Goal: Task Accomplishment & Management: Manage account settings

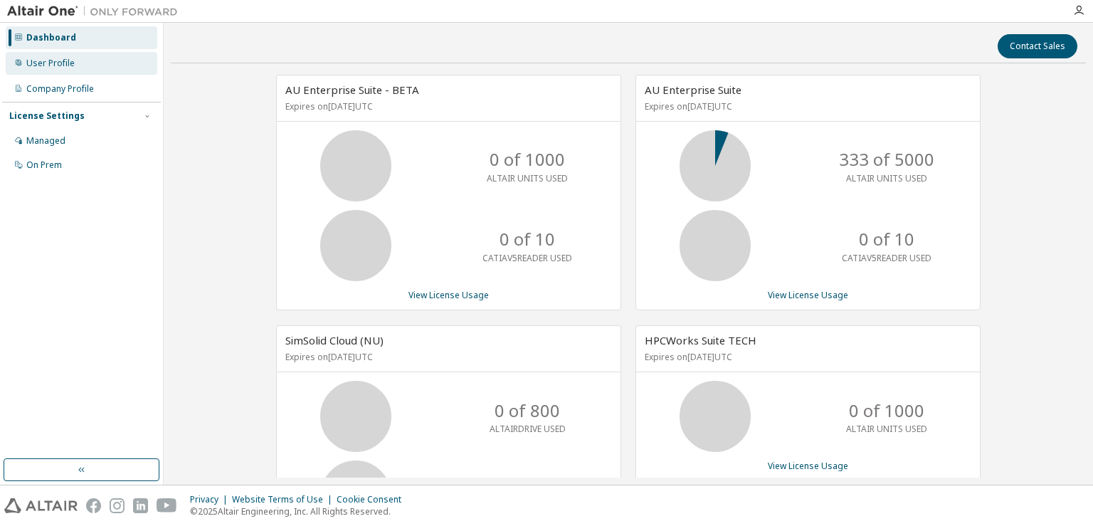
click at [52, 67] on div "User Profile" at bounding box center [50, 63] width 48 height 11
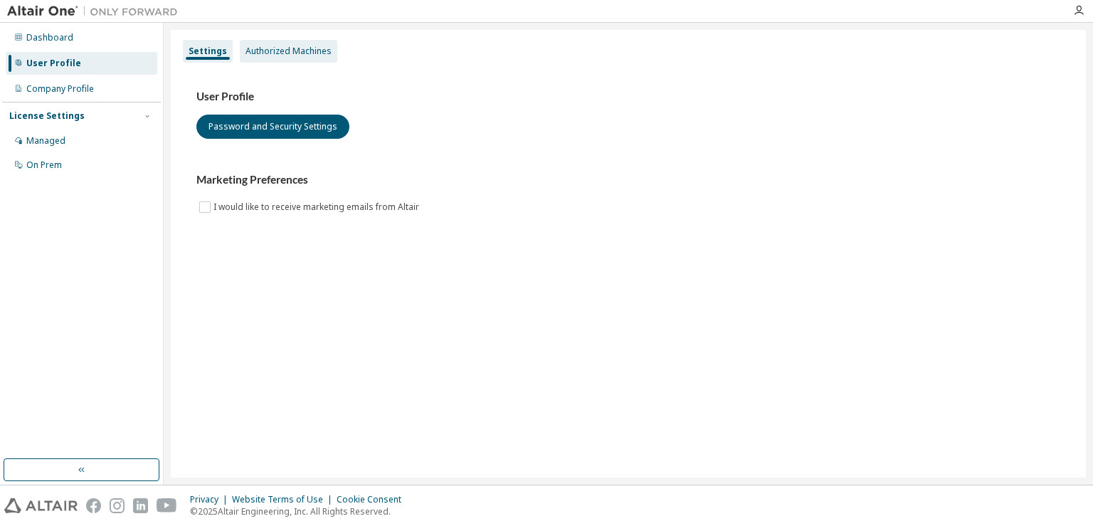
click at [285, 56] on div "Authorized Machines" at bounding box center [289, 51] width 86 height 11
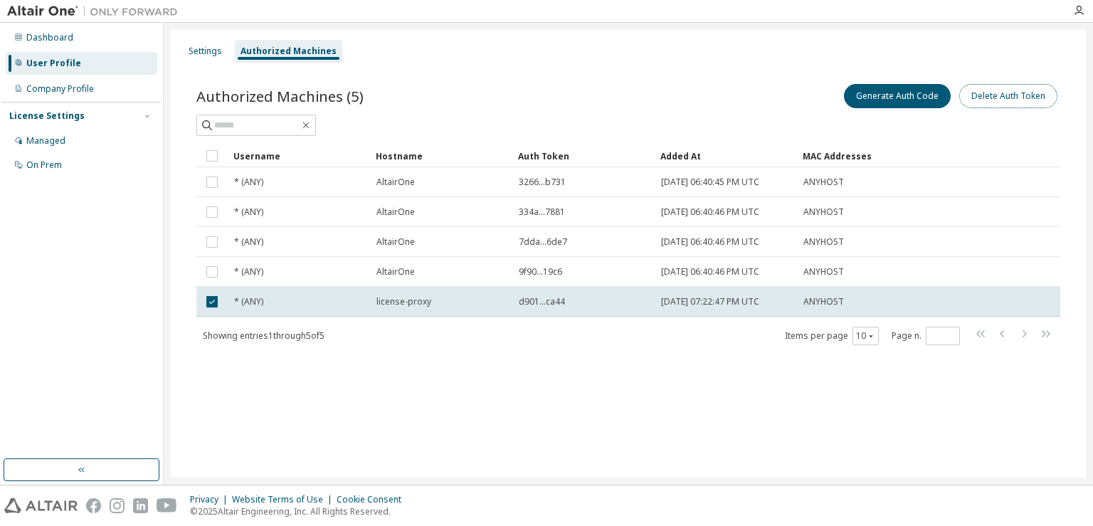
click at [987, 105] on button "Delete Auth Token" at bounding box center [1008, 96] width 98 height 24
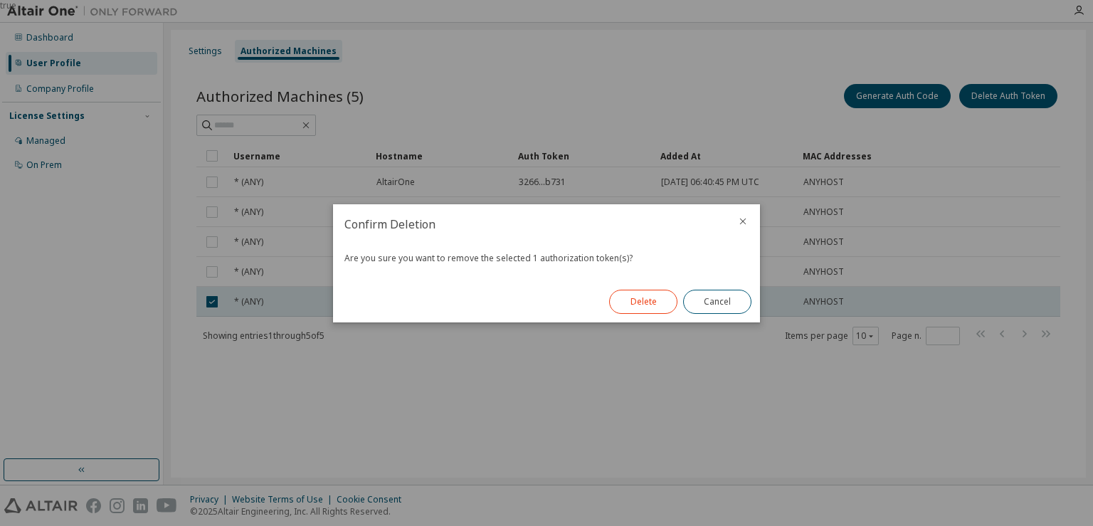
click at [664, 290] on button "Delete" at bounding box center [643, 302] width 68 height 24
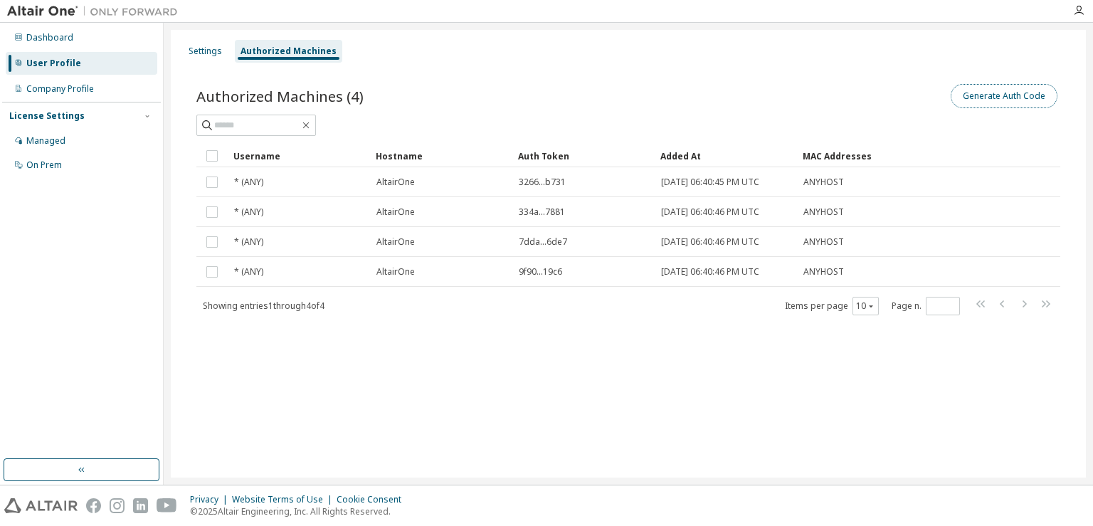
click at [1015, 95] on button "Generate Auth Code" at bounding box center [1004, 96] width 107 height 24
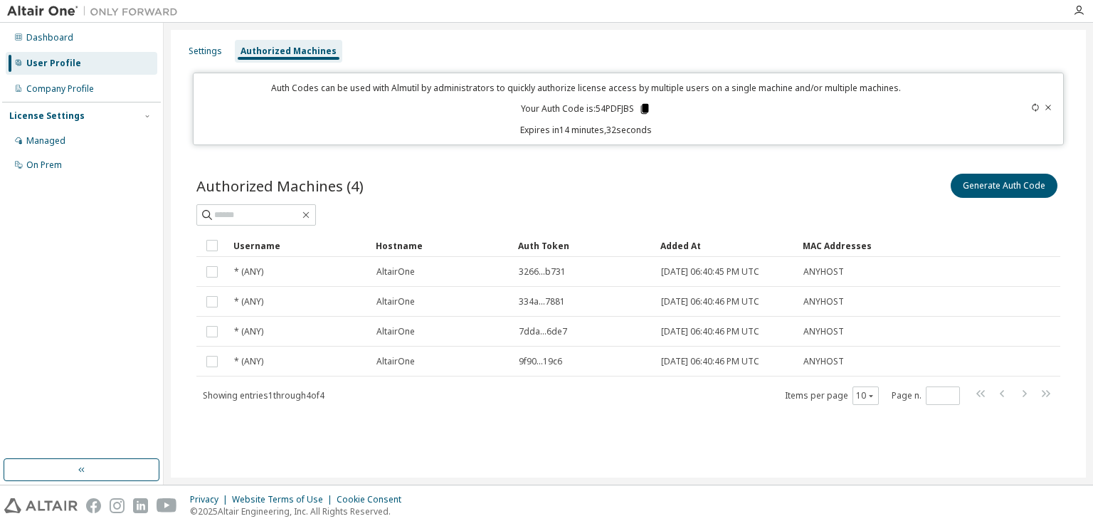
click at [643, 107] on icon at bounding box center [644, 109] width 8 height 10
